Goal: Task Accomplishment & Management: Manage account settings

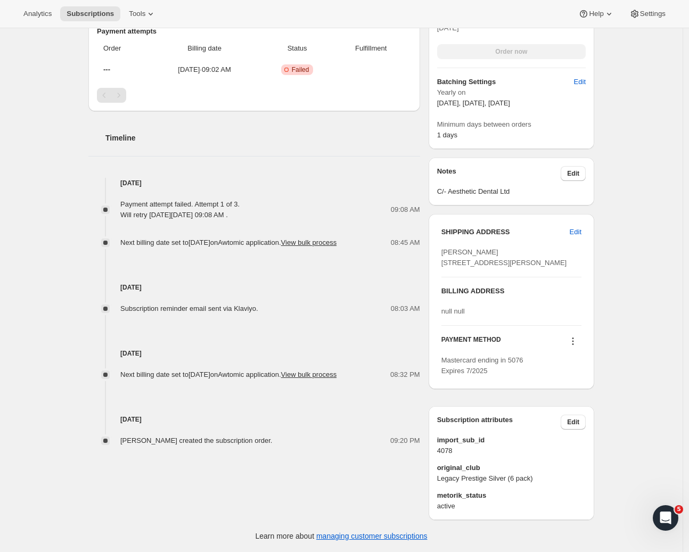
click at [534, 362] on div "Mastercard ending in 5076 Expires 7/2025" at bounding box center [511, 365] width 140 height 21
click at [572, 342] on icon at bounding box center [572, 341] width 11 height 11
click at [574, 341] on icon at bounding box center [572, 341] width 11 height 11
click at [573, 345] on icon at bounding box center [572, 341] width 11 height 11
click at [571, 409] on span "Select payment method" at bounding box center [572, 413] width 73 height 8
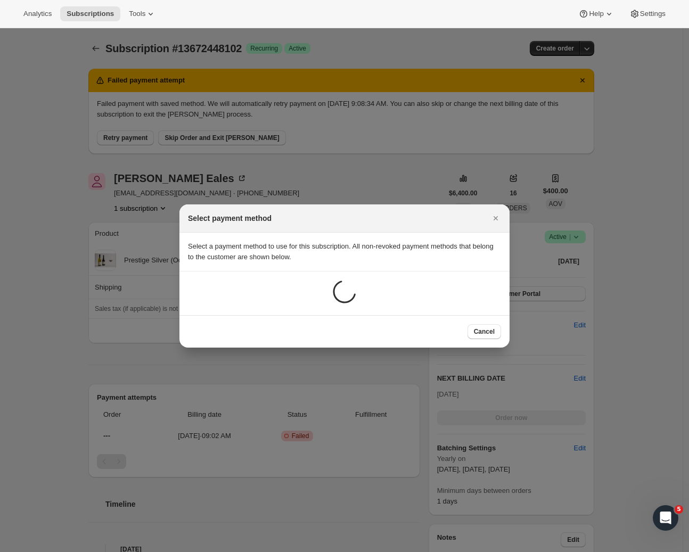
scroll to position [398, 0]
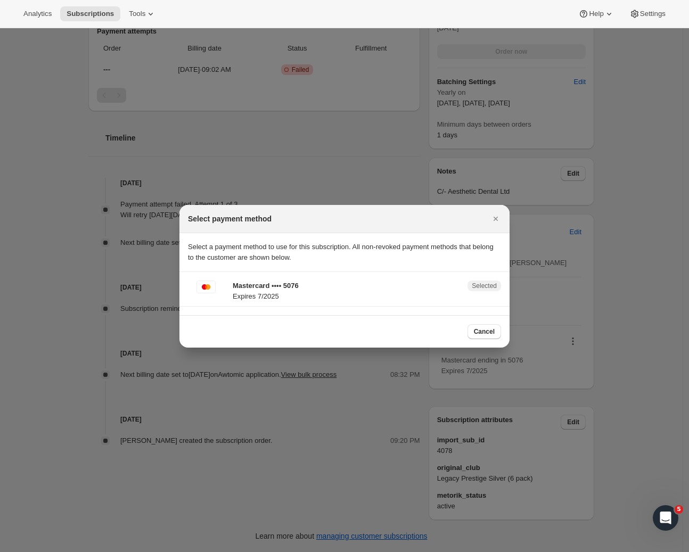
click at [271, 329] on div "Cancel" at bounding box center [344, 331] width 313 height 15
click at [489, 329] on span "Cancel" at bounding box center [484, 331] width 21 height 9
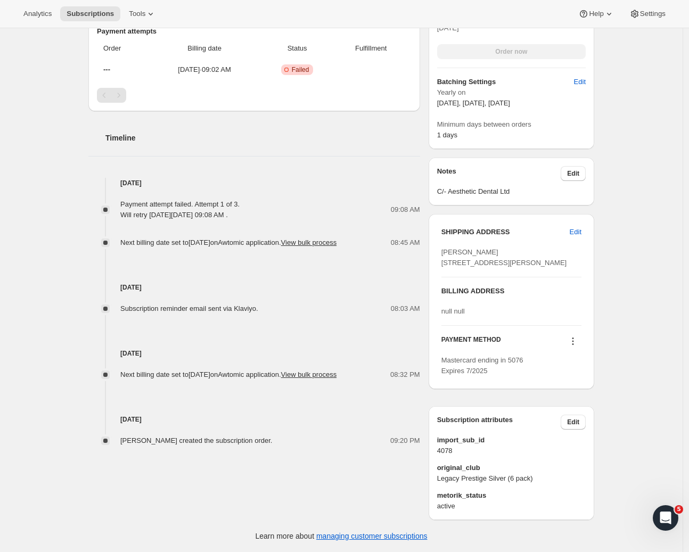
click at [578, 344] on icon at bounding box center [572, 341] width 11 height 11
click at [575, 427] on span "Add credit card" at bounding box center [559, 431] width 46 height 8
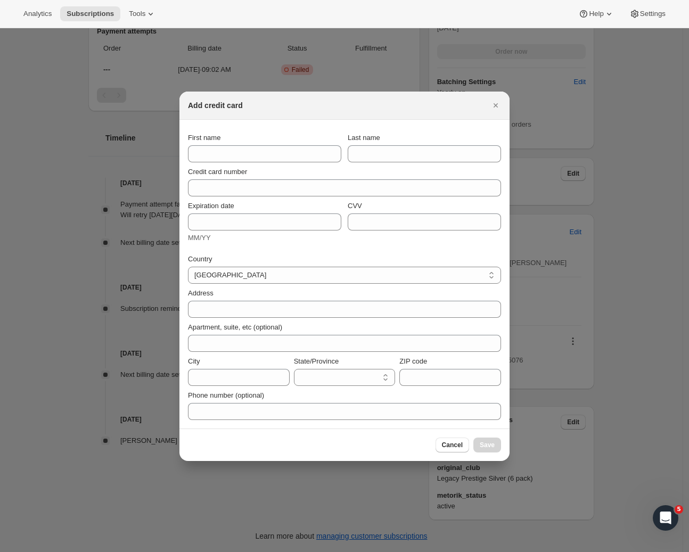
scroll to position [0, 0]
select select "AUK"
click at [495, 105] on icon "Close" at bounding box center [495, 105] width 4 height 4
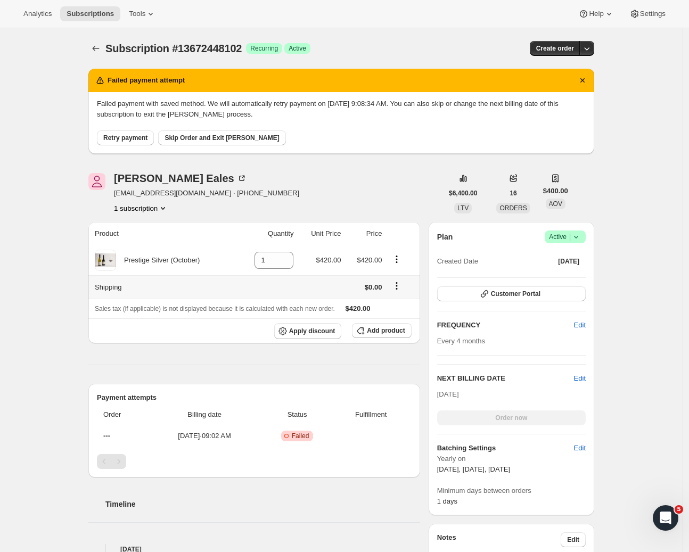
scroll to position [398, 0]
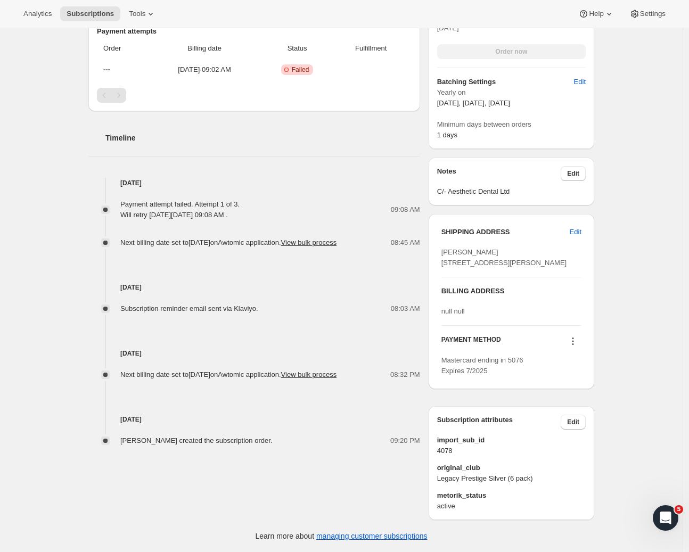
click at [571, 340] on icon at bounding box center [572, 341] width 11 height 11
click at [573, 427] on span "Add credit card" at bounding box center [559, 431] width 46 height 8
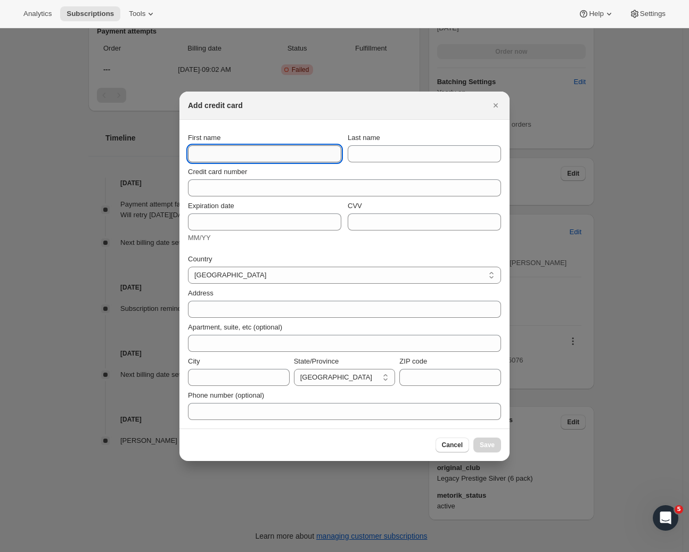
paste input "[PERSON_NAME]"
type input "[PERSON_NAME]"
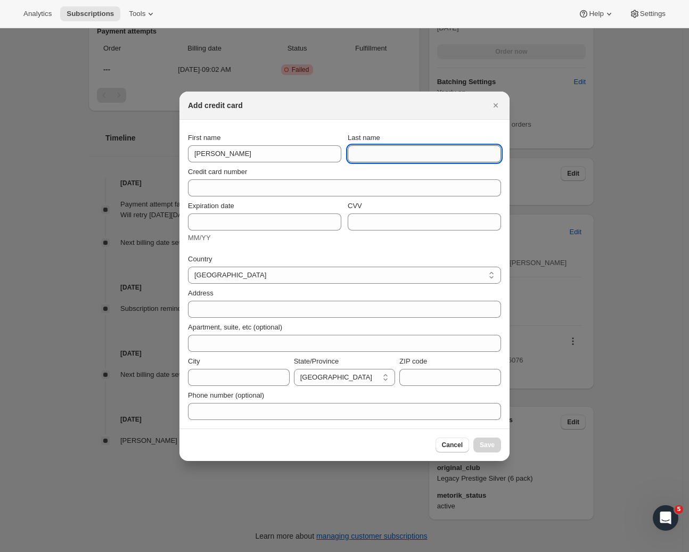
paste input "Eales"
type input "Eales"
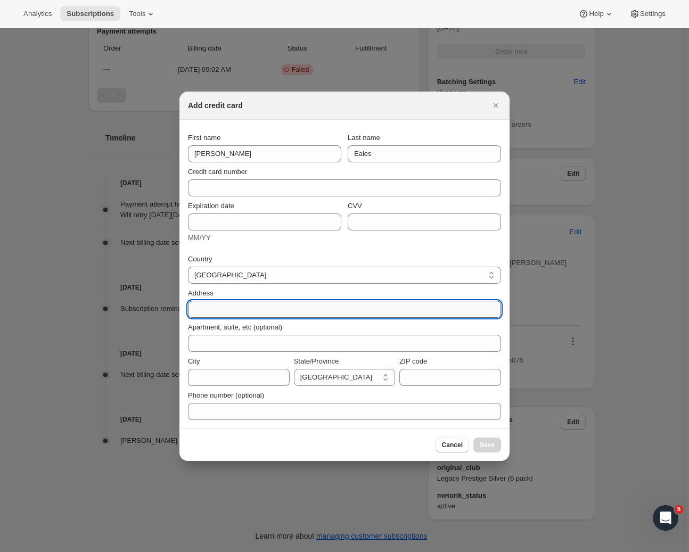
paste input "305 Lyndon Road West"
type input "305 Lyndon Road West"
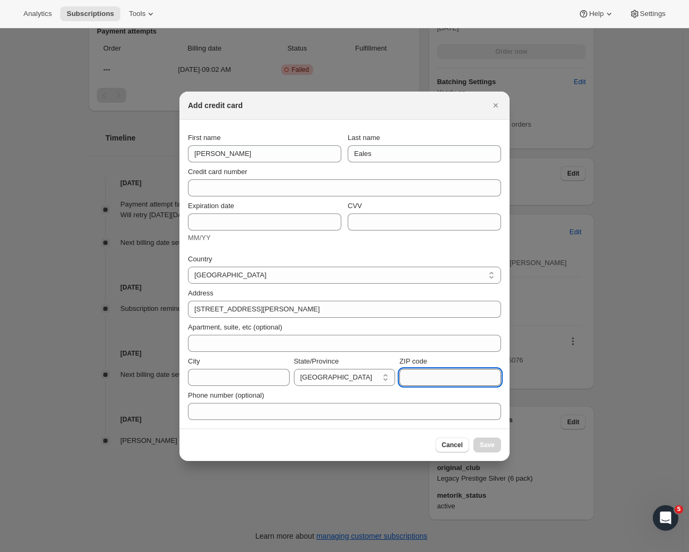
click at [429, 376] on input "ZIP code" at bounding box center [450, 377] width 102 height 17
paste input "4122"
type input "4122"
paste input "Hastings"
type input "Hastings"
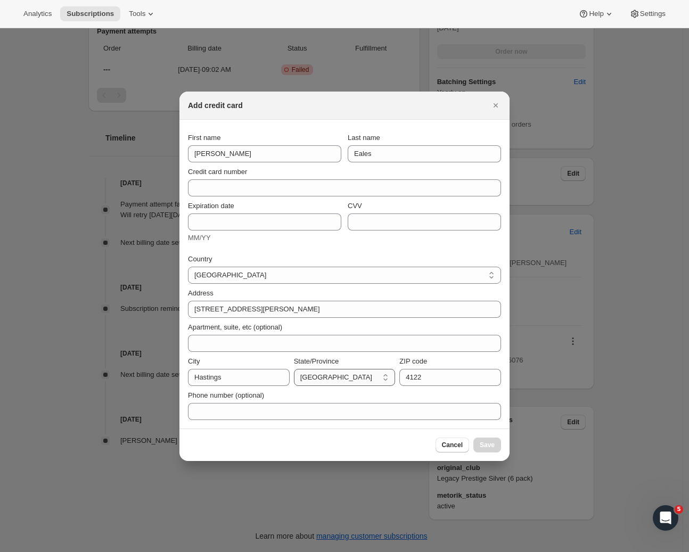
select select "HKB"
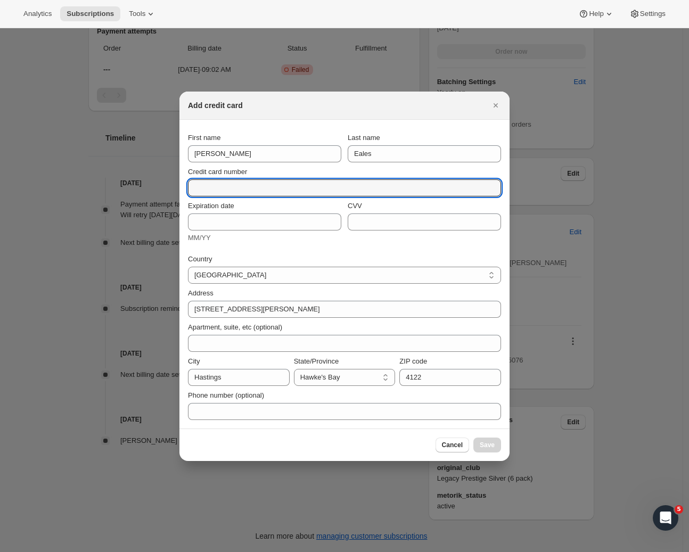
click at [229, 189] on input "Credit card number" at bounding box center [340, 187] width 304 height 17
paste input "5595 6700 0352 1515"
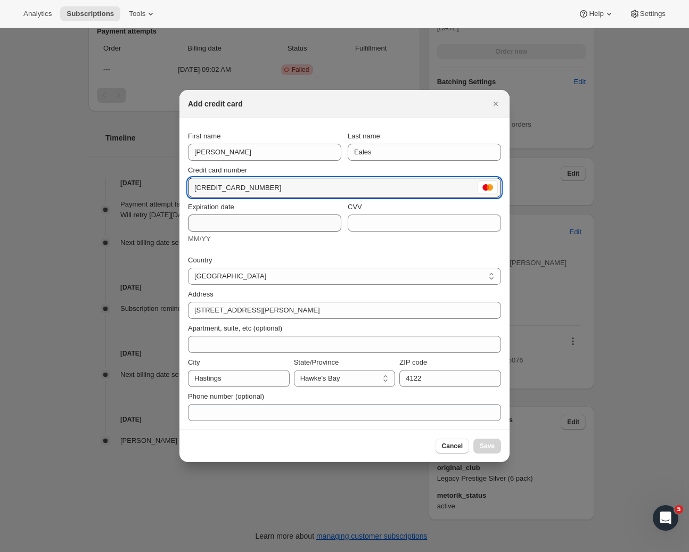
type input "5595 6700 0352 1515"
click at [202, 222] on input "Expiration date" at bounding box center [264, 222] width 153 height 17
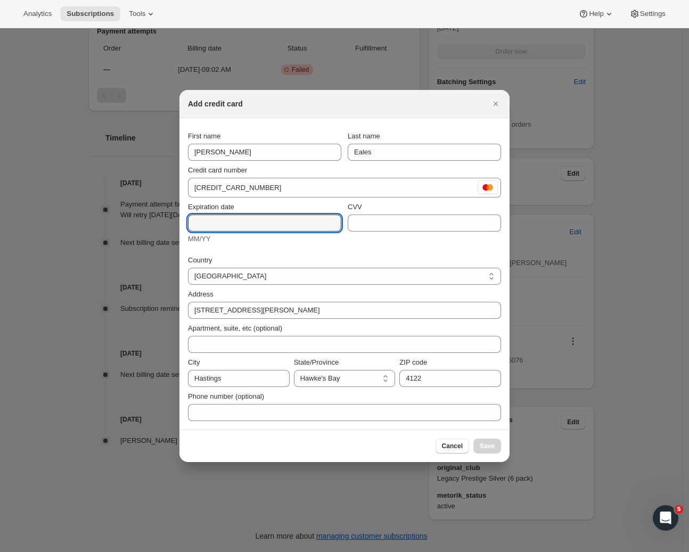
paste input "10/27"
type input "10/27"
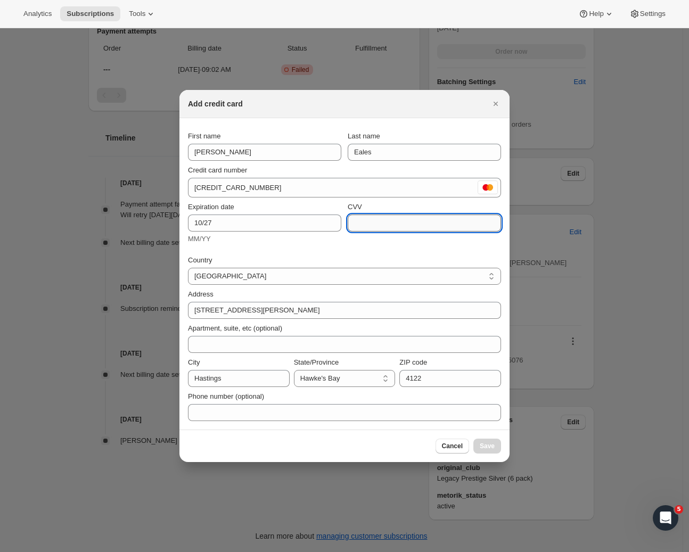
click at [387, 219] on input "CVV" at bounding box center [423, 222] width 153 height 17
paste input "037"
type input "037"
click at [381, 252] on div "Country New Zealand New Zealand Address 305 Lyndon Road West Apartment, suite, …" at bounding box center [344, 335] width 313 height 172
click at [484, 446] on span "Save" at bounding box center [486, 446] width 15 height 9
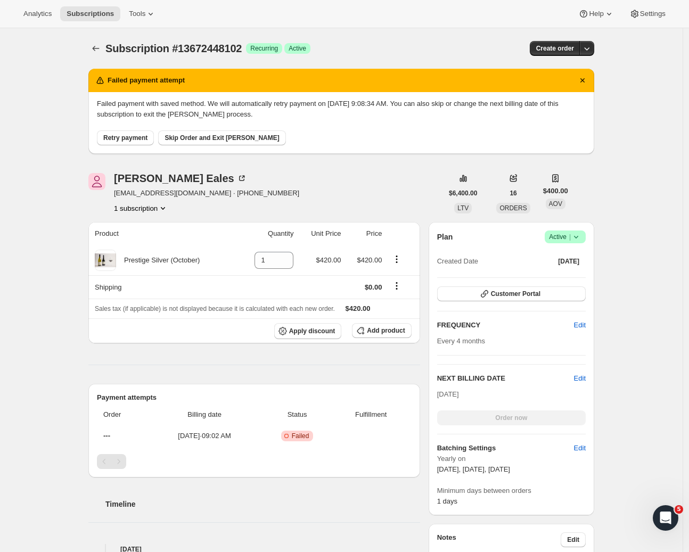
click at [128, 142] on button "Retry payment" at bounding box center [125, 137] width 57 height 15
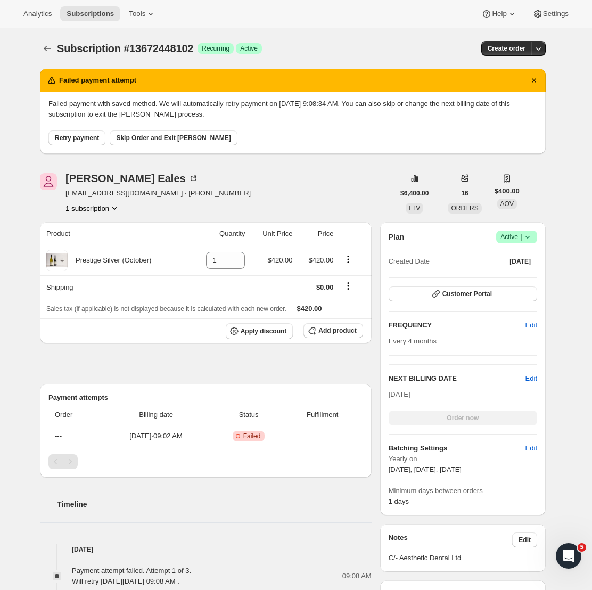
scroll to position [360, 0]
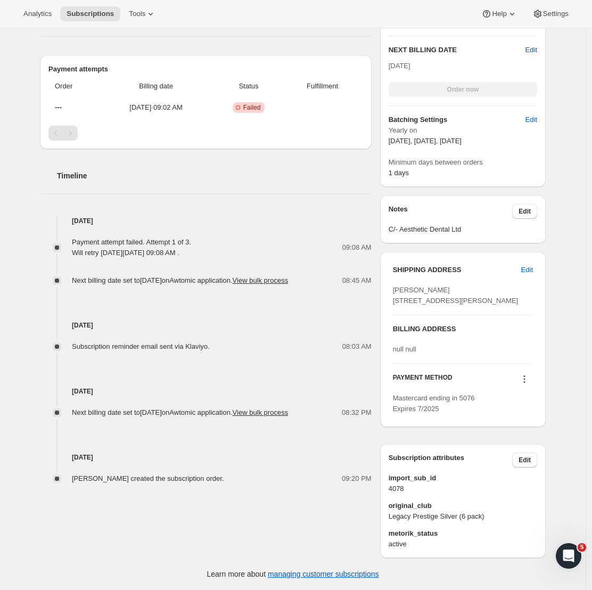
click at [408, 286] on span "[PERSON_NAME] [STREET_ADDRESS][PERSON_NAME]" at bounding box center [456, 295] width 126 height 19
copy span "[PERSON_NAME]"
click at [433, 286] on span "[PERSON_NAME] [STREET_ADDRESS][PERSON_NAME]" at bounding box center [456, 295] width 126 height 19
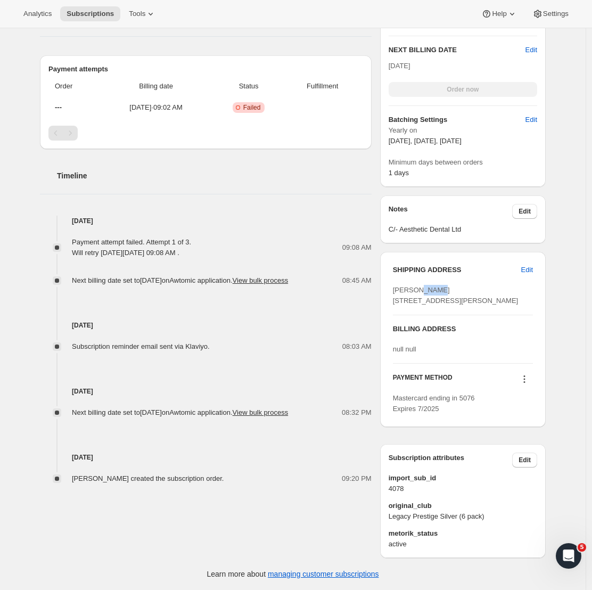
copy span "Eales"
drag, startPoint x: 396, startPoint y: 270, endPoint x: 474, endPoint y: 267, distance: 77.8
click at [474, 285] on div "[PERSON_NAME] [STREET_ADDRESS][PERSON_NAME]" at bounding box center [463, 295] width 140 height 21
copy span "305 Lyndon Road West"
click at [457, 286] on span "[PERSON_NAME] [STREET_ADDRESS][PERSON_NAME]" at bounding box center [456, 295] width 126 height 19
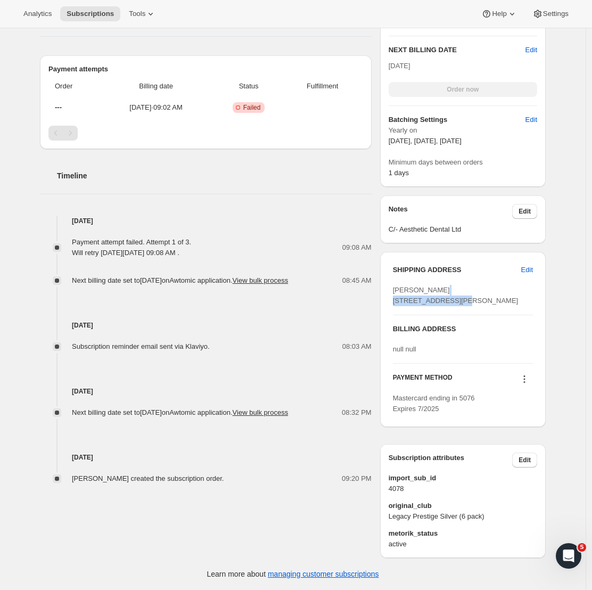
drag, startPoint x: 15, startPoint y: 272, endPoint x: 457, endPoint y: 279, distance: 441.7
click at [457, 286] on span "[PERSON_NAME] [STREET_ADDRESS][PERSON_NAME]" at bounding box center [456, 295] width 126 height 19
copy span "4122"
click at [417, 286] on span "[PERSON_NAME] [STREET_ADDRESS][PERSON_NAME]" at bounding box center [456, 295] width 126 height 19
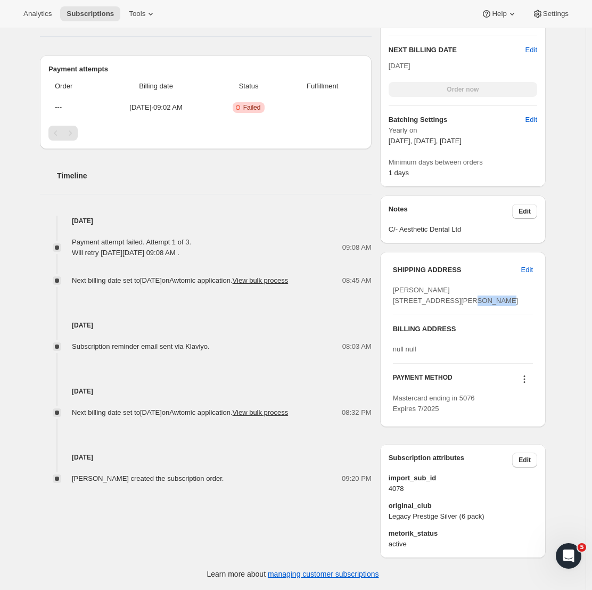
copy span "Hastings"
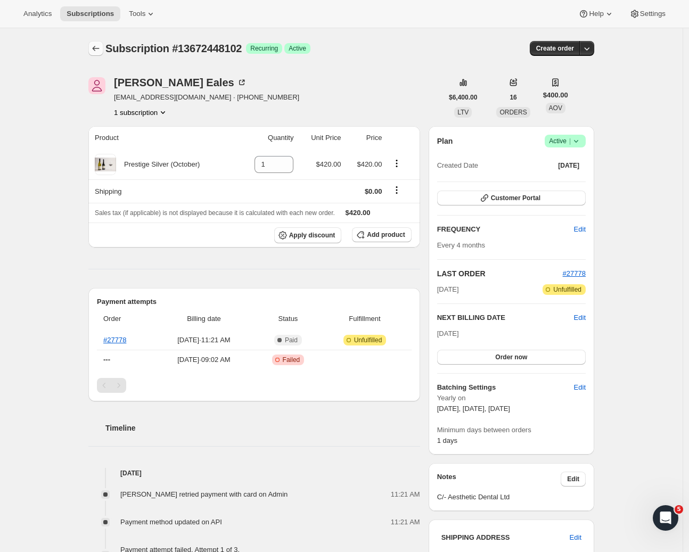
click at [101, 46] on icon "Subscriptions" at bounding box center [95, 48] width 11 height 11
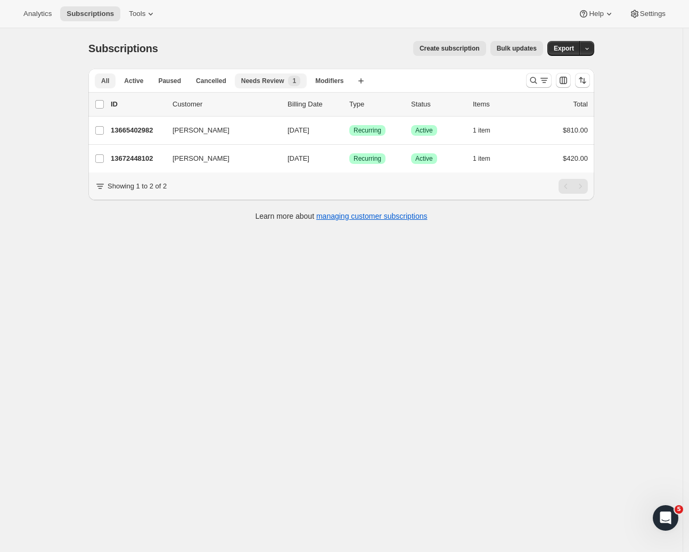
click at [291, 76] on div "Needs Review New 1" at bounding box center [270, 81] width 59 height 11
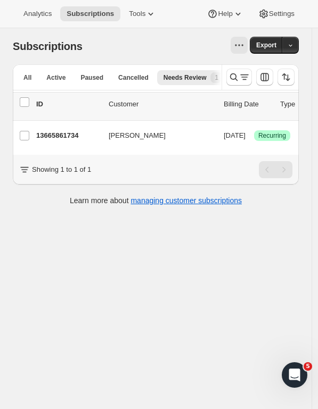
scroll to position [0, 70]
